Goal: Task Accomplishment & Management: Manage account settings

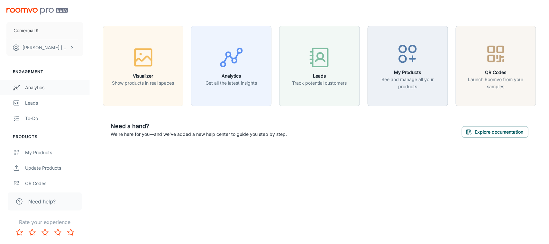
click at [45, 82] on link "Analytics" at bounding box center [45, 87] width 90 height 15
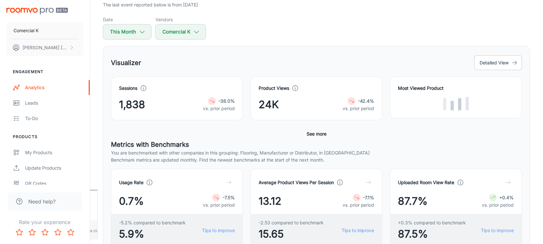
scroll to position [55, 0]
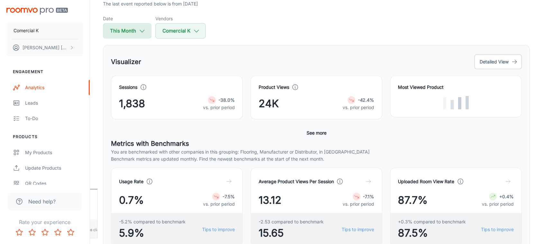
click at [122, 35] on button "This Month" at bounding box center [127, 30] width 49 height 15
select select "8"
select select "2025"
select select "8"
select select "2025"
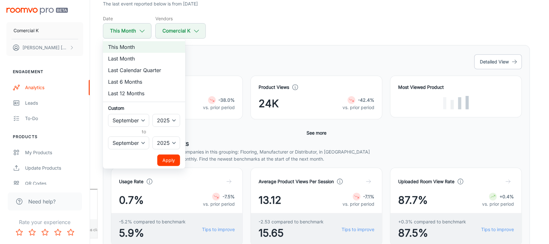
click at [227, 60] on div at bounding box center [274, 122] width 549 height 244
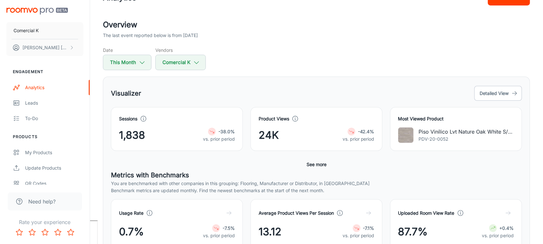
scroll to position [20, 0]
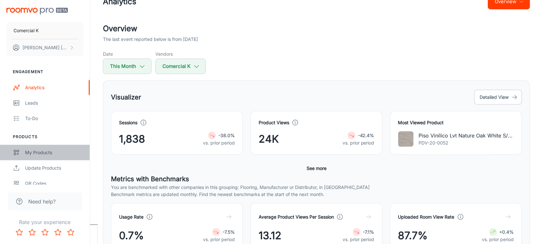
click at [32, 152] on div "My Products" at bounding box center [54, 152] width 58 height 7
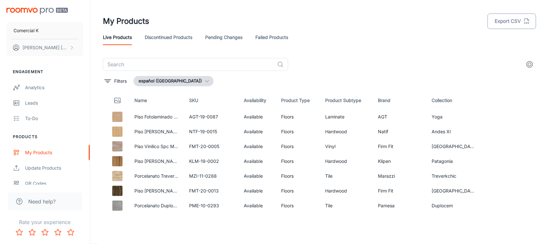
click at [522, 20] on button "Export CSV" at bounding box center [511, 20] width 49 height 15
